Goal: Task Accomplishment & Management: Manage account settings

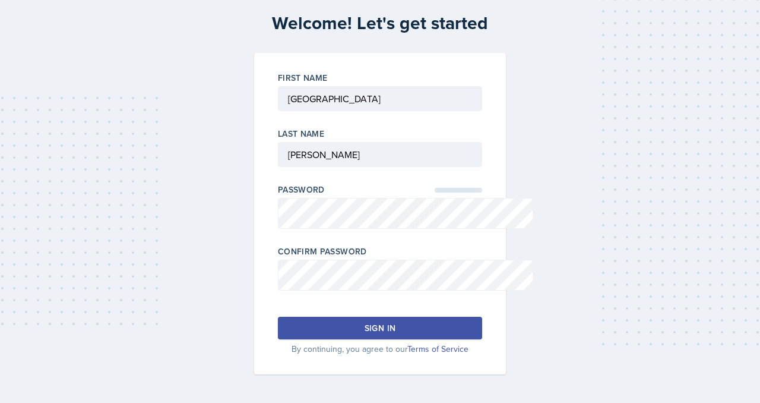
scroll to position [118, 0]
click at [338, 339] on button "Sign in" at bounding box center [380, 328] width 204 height 23
click at [320, 317] on button "Sign in" at bounding box center [380, 328] width 204 height 23
click at [376, 322] on div "Sign in" at bounding box center [380, 328] width 31 height 12
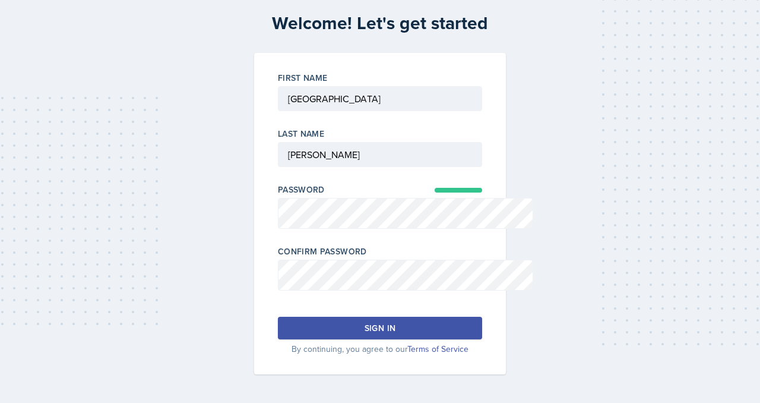
click at [349, 317] on button "Sign in" at bounding box center [380, 328] width 204 height 23
click at [278, 317] on button "Sign in" at bounding box center [380, 328] width 204 height 23
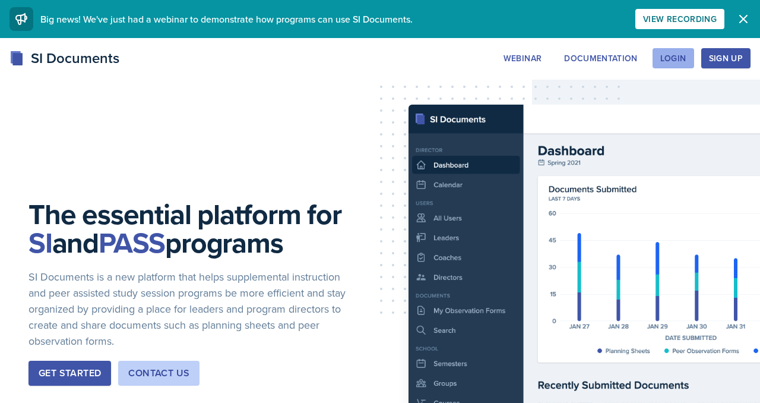
click at [675, 64] on button "Login" at bounding box center [674, 58] width 42 height 20
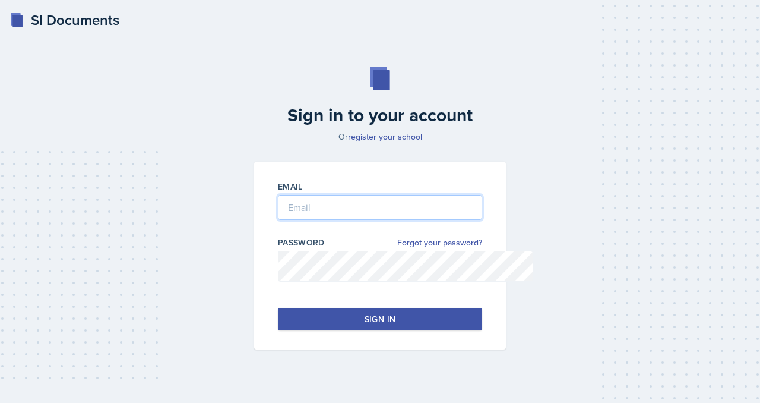
click at [337, 220] on input "email" at bounding box center [380, 207] width 204 height 25
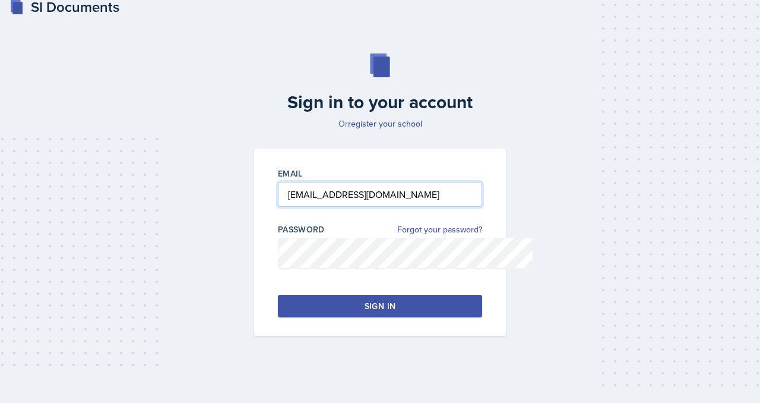
type input "[EMAIL_ADDRESS][DOMAIN_NAME]"
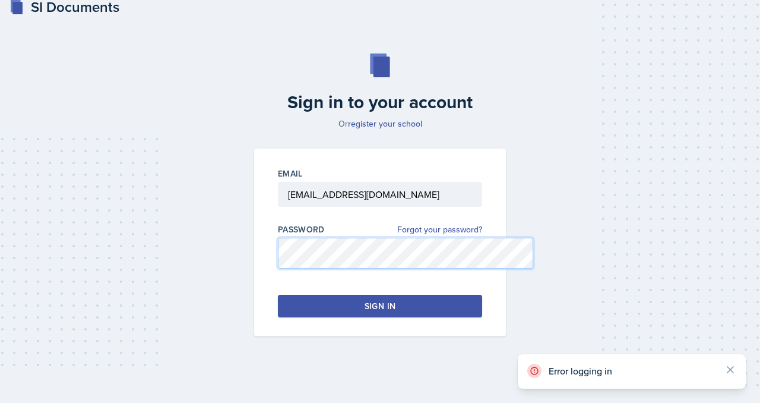
scroll to position [109, 0]
